Goal: Task Accomplishment & Management: Manage account settings

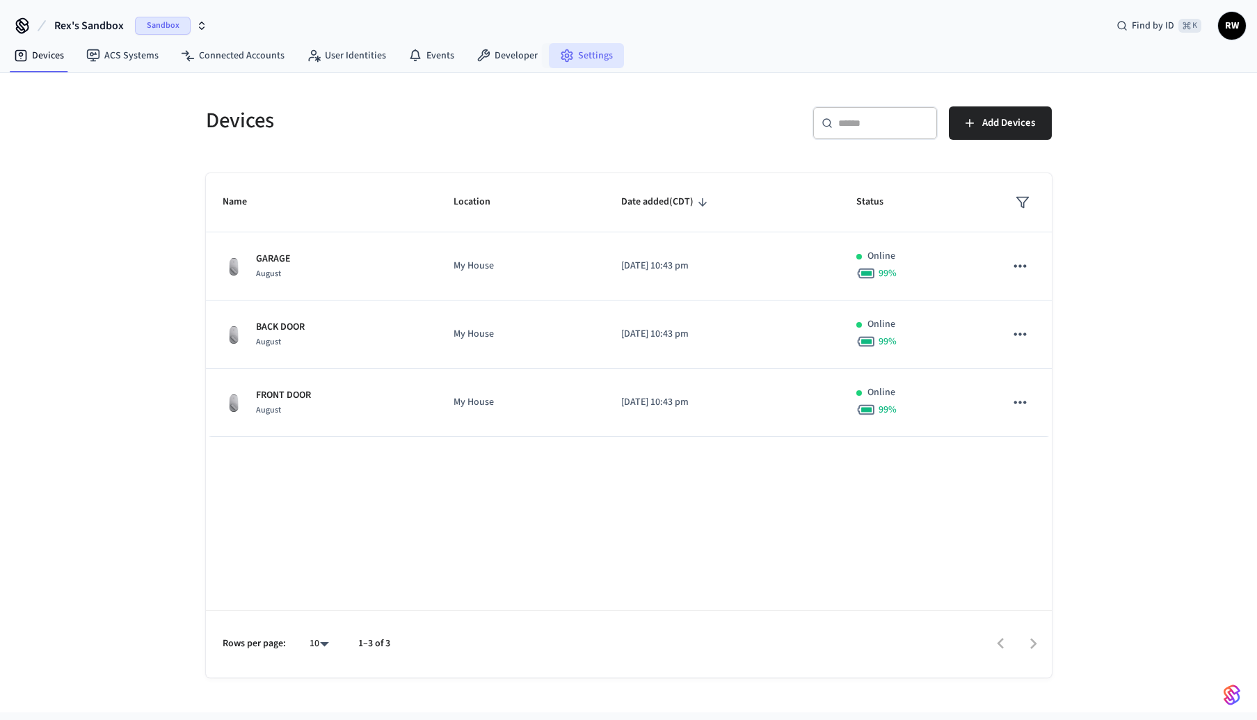
click at [581, 57] on link "Settings" at bounding box center [586, 55] width 75 height 25
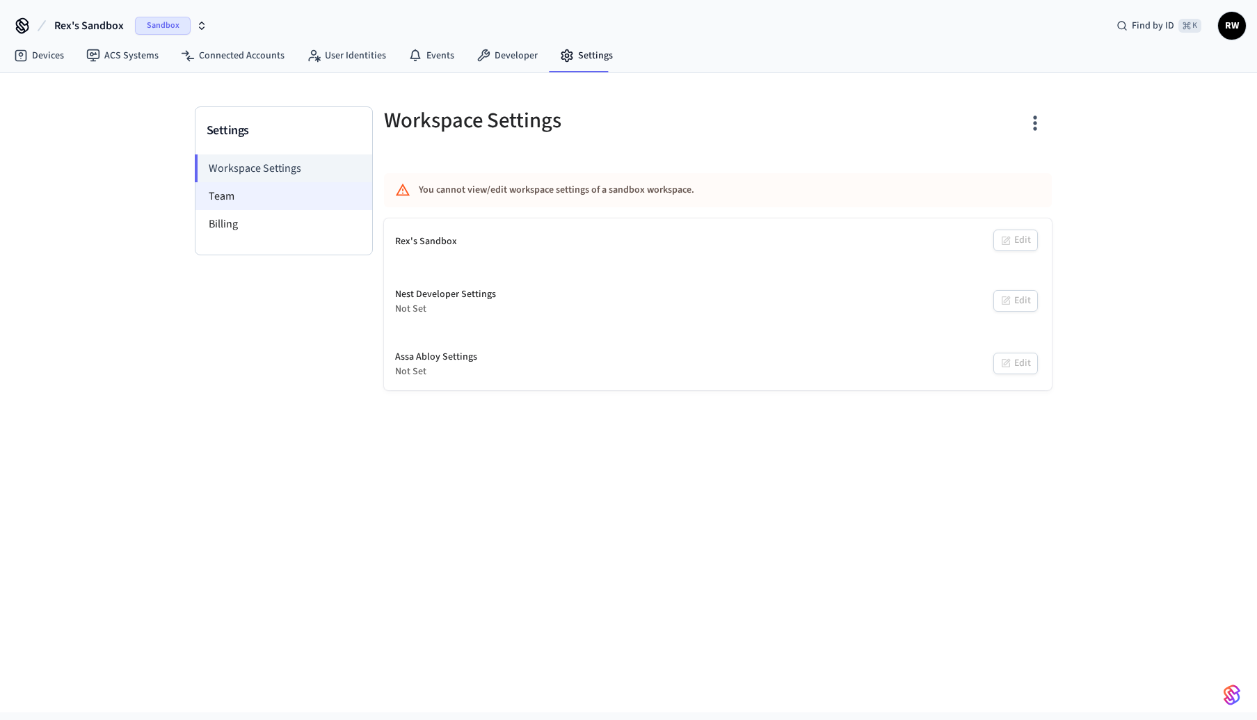
click at [276, 188] on li "Team" at bounding box center [283, 196] width 177 height 28
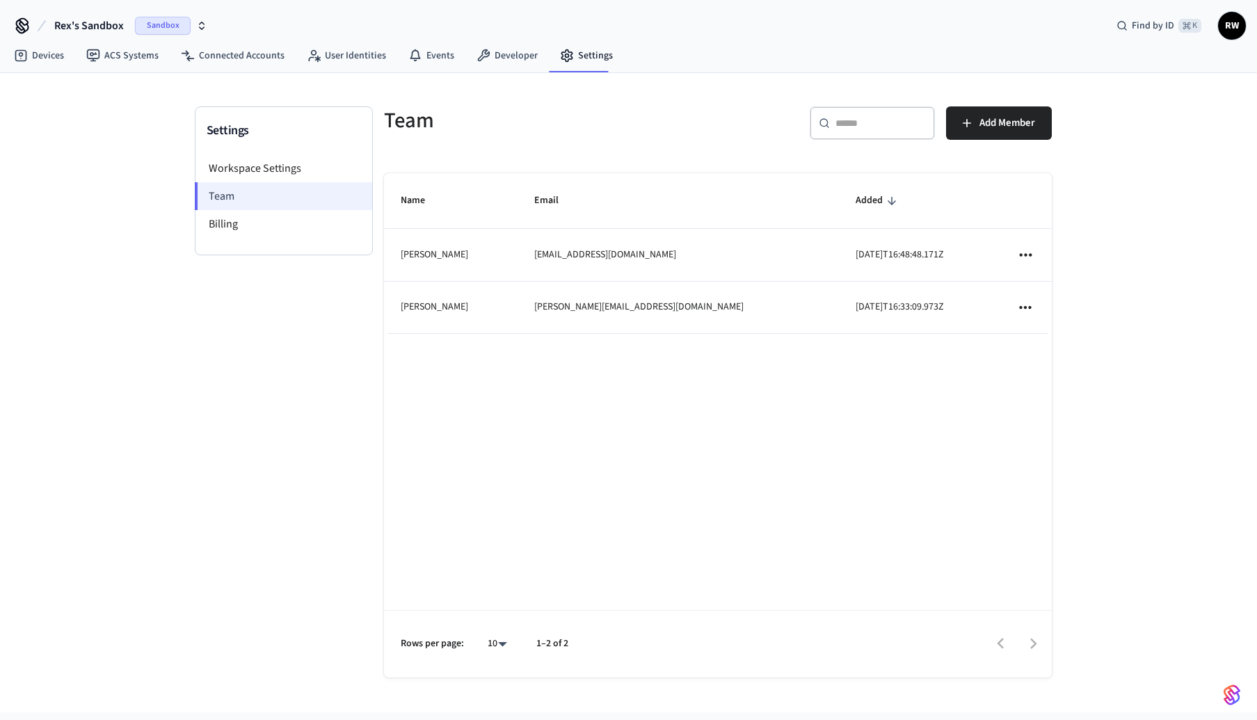
click at [283, 198] on li "Team" at bounding box center [283, 196] width 177 height 28
click at [1024, 116] on span "Add Member" at bounding box center [1007, 123] width 56 height 18
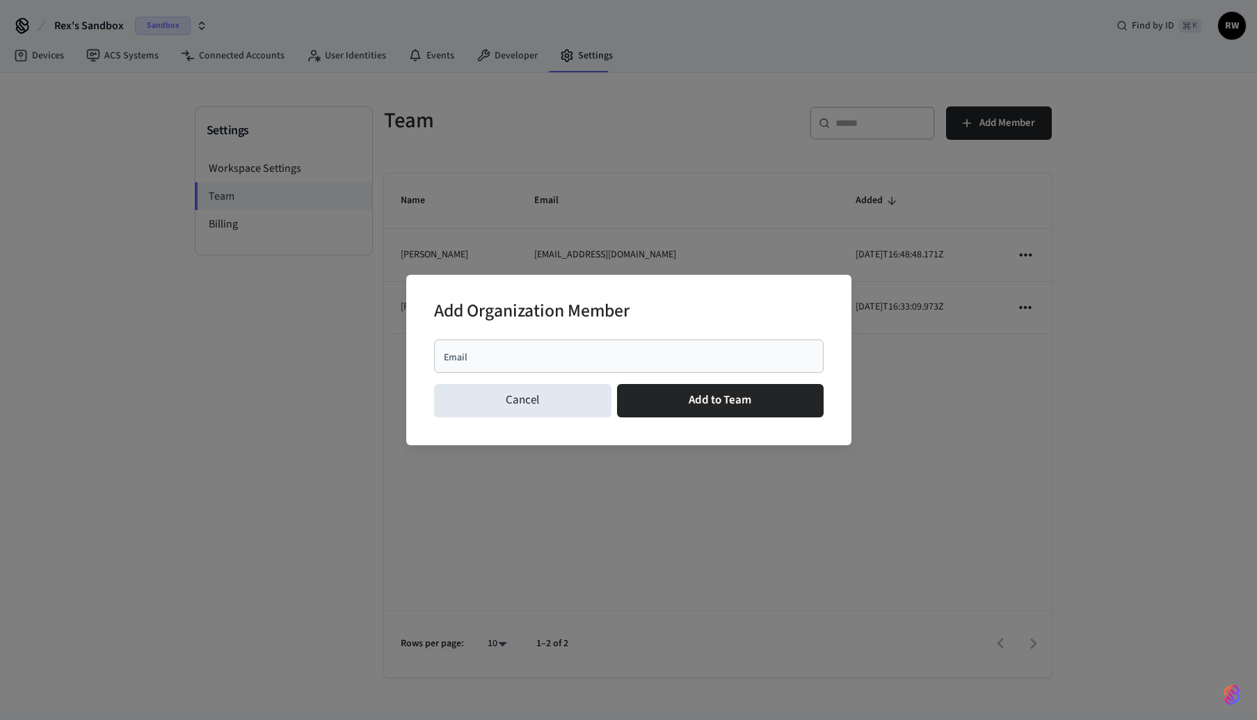
click at [583, 348] on div "Email" at bounding box center [628, 355] width 389 height 33
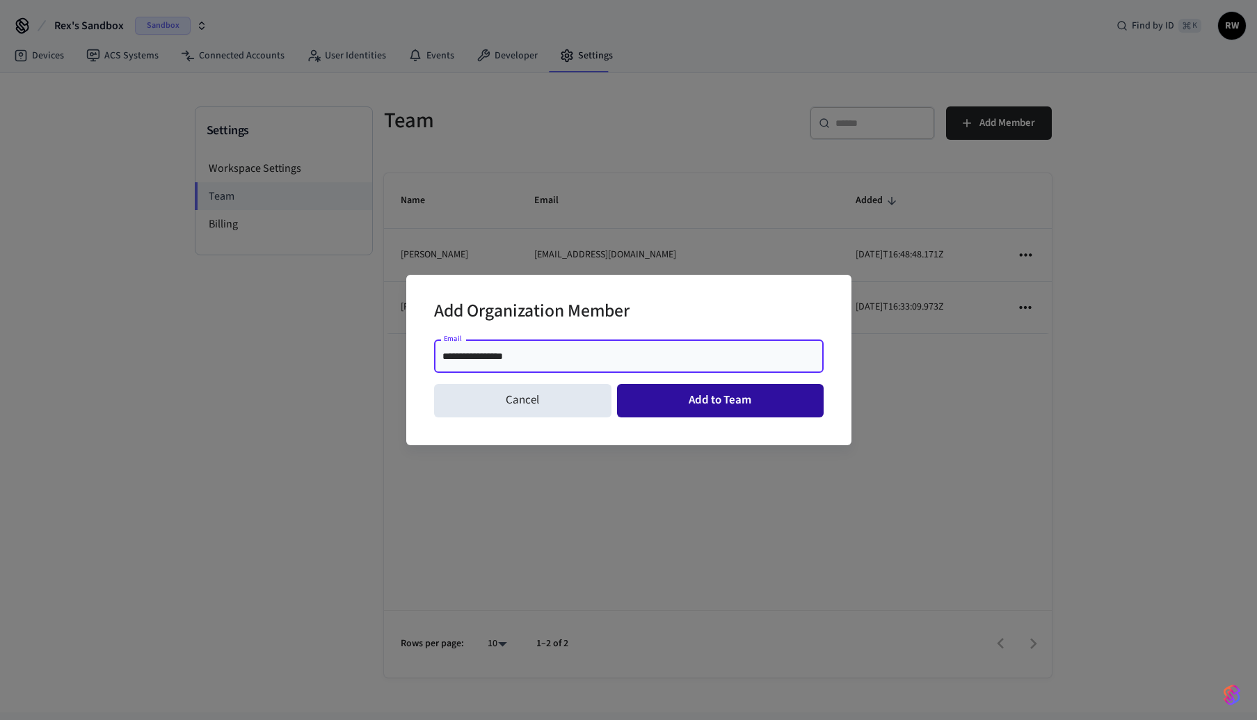
type input "**********"
click at [737, 407] on button "Add to Team" at bounding box center [720, 400] width 207 height 33
